Goal: Find specific page/section: Find specific page/section

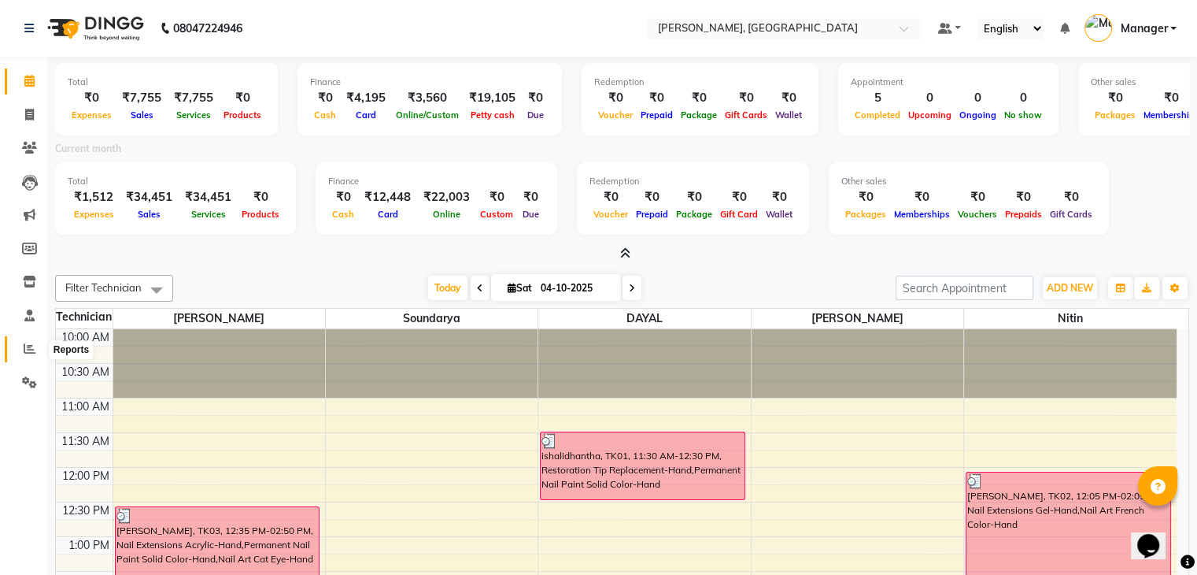
drag, startPoint x: 0, startPoint y: 0, endPoint x: 27, endPoint y: 344, distance: 345.0
click at [27, 344] on icon at bounding box center [30, 348] width 12 height 12
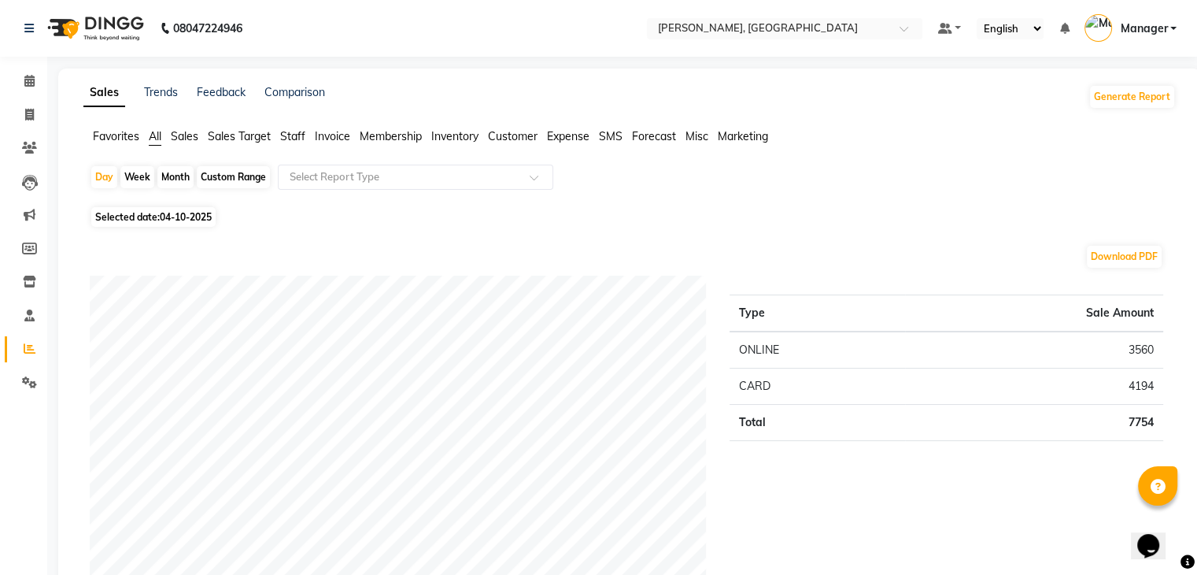
click at [298, 136] on span "Staff" at bounding box center [292, 136] width 25 height 14
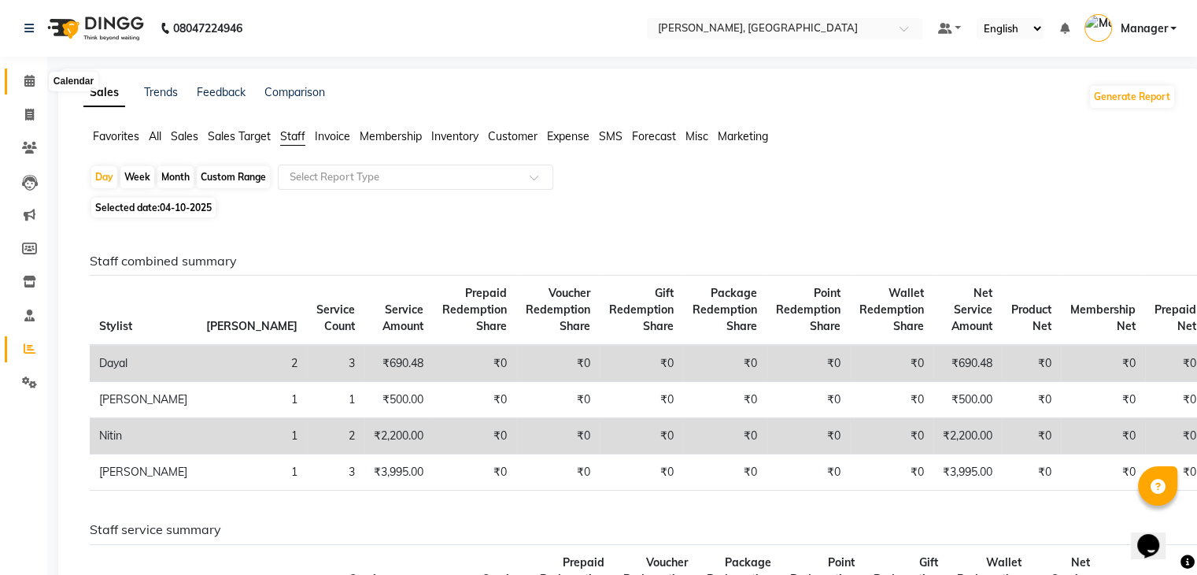
click at [26, 76] on icon at bounding box center [29, 81] width 10 height 12
